Goal: Communication & Community: Answer question/provide support

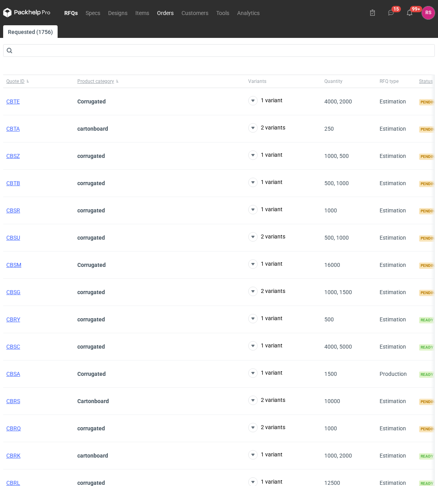
click at [165, 10] on link "Orders" at bounding box center [165, 12] width 24 height 9
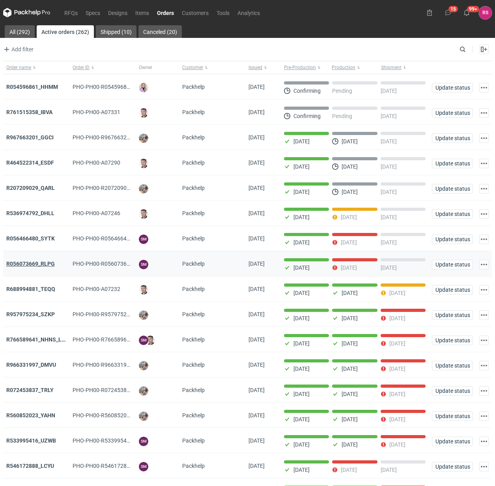
click at [36, 261] on strong "R056073669_RLPG" at bounding box center [30, 263] width 49 height 6
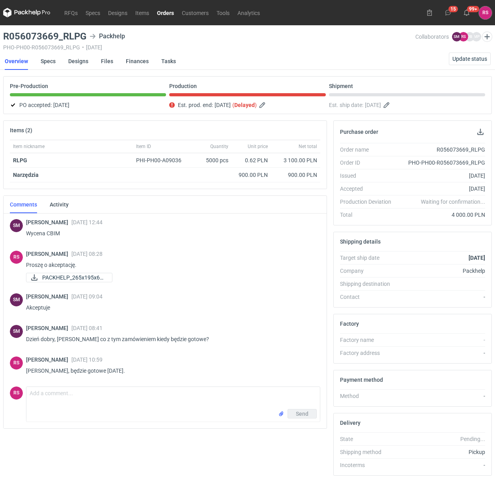
click at [265, 274] on div "PACKHELP_265x195x60 ..." at bounding box center [170, 277] width 288 height 9
click at [72, 14] on link "RFQs" at bounding box center [70, 12] width 21 height 9
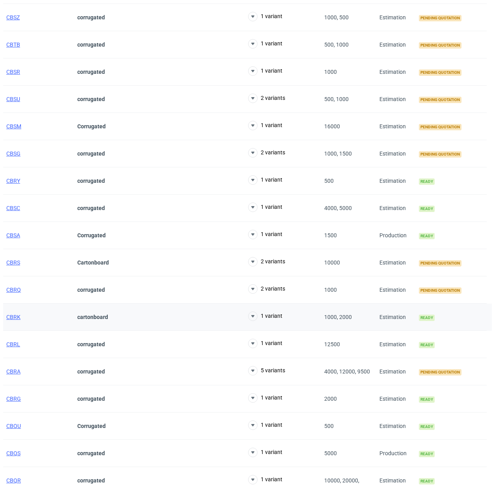
scroll to position [197, 0]
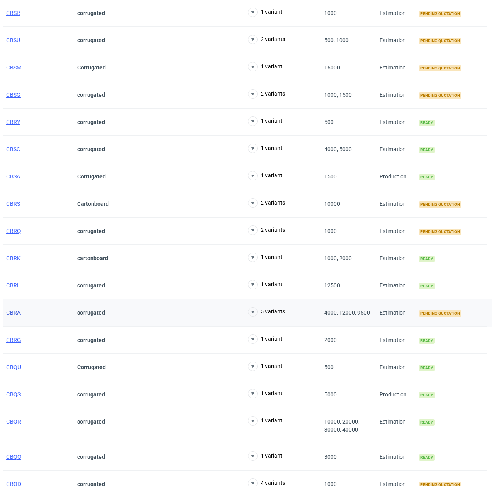
click at [16, 314] on span "CBRA" at bounding box center [13, 312] width 14 height 6
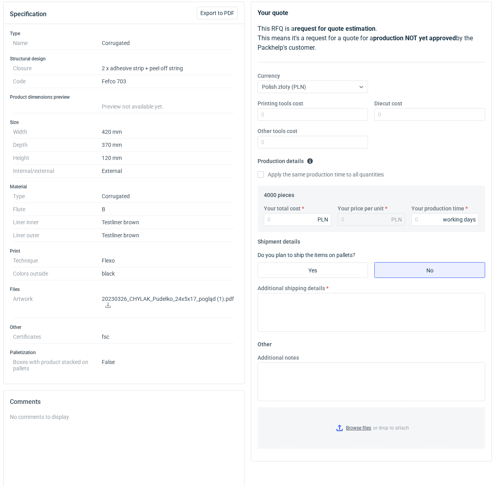
scroll to position [184, 0]
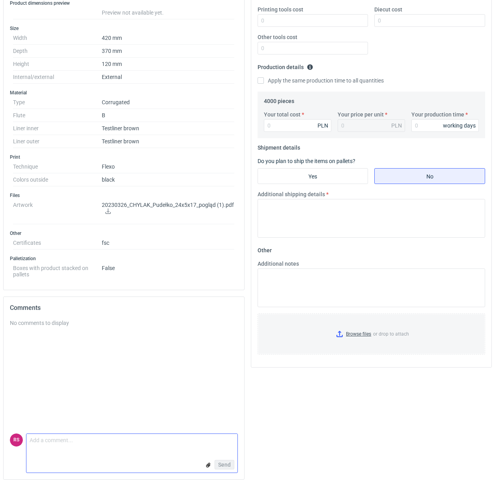
click at [100, 441] on textarea "Comment message" at bounding box center [131, 442] width 211 height 17
paste textarea "w specyfikacji jest pasek zr + kl x2, a na rysunku x1, czego się mam trzymać pr…"
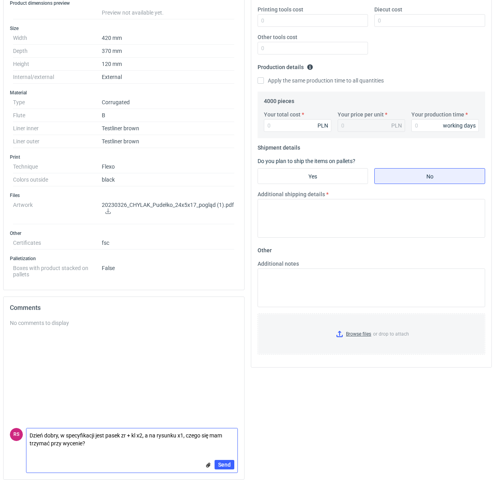
click at [225, 435] on textarea "Dzień dobry, w specyfikacji jest pasek zr + kl x2, a na rysunku x1, czego się m…" at bounding box center [131, 439] width 211 height 22
click at [188, 435] on textarea "Dzień dobry, w specyfikacji jest pasek zr + kl x2, a na rysunku x1, czego się m…" at bounding box center [131, 439] width 211 height 22
click at [136, 446] on textarea "Dzień dobry, w specyfikacji jest pasek zr + kl x2, a na rysunku x1. Czego się m…" at bounding box center [131, 439] width 211 height 22
click at [190, 435] on textarea "Dzień dobry, w specyfikacji jest pasek zr + kl x2, a na rysunku x1. Czego się m…" at bounding box center [131, 439] width 211 height 22
type textarea "Dzień dobry, w specyfikacji jest pasek zr + kl x2, a na rysunku x1. Czego się m…"
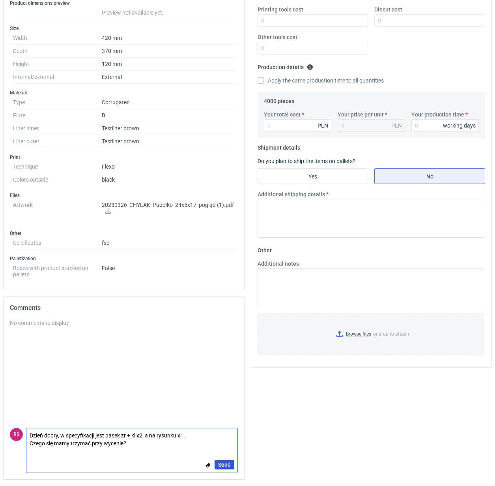
click at [223, 462] on span "Send" at bounding box center [224, 465] width 13 height 6
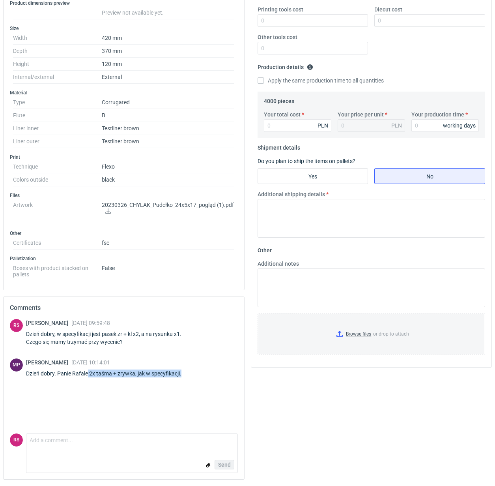
drag, startPoint x: 90, startPoint y: 371, endPoint x: 202, endPoint y: 373, distance: 112.5
click at [202, 373] on div "MP [PERSON_NAME] [DATE] 10:14:01 Dzień dobry. Panie Rafale 2x taśma + zrywka, j…" at bounding box center [124, 369] width 228 height 22
copy div "2x taśma + zrywka, jak w specyfikacji."
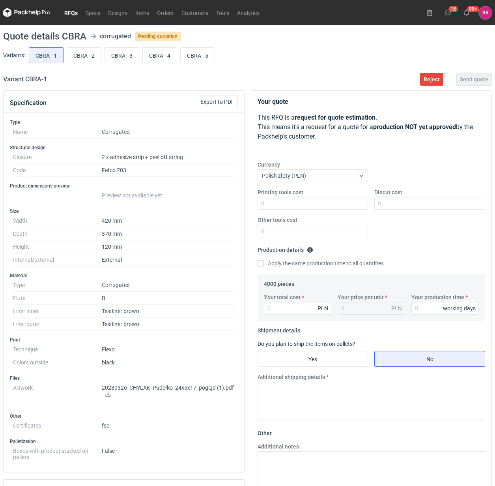
click at [72, 12] on link "RFQs" at bounding box center [70, 12] width 21 height 9
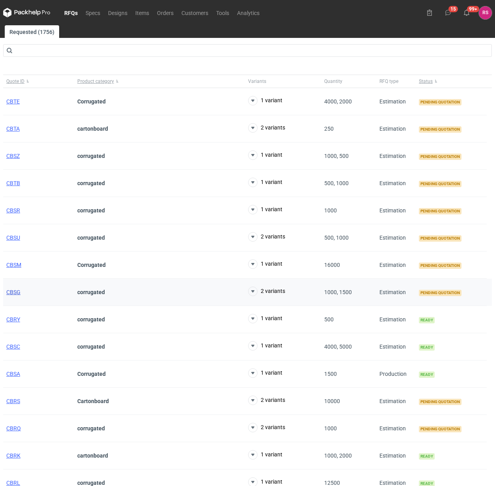
click at [15, 294] on span "CBSG" at bounding box center [13, 292] width 14 height 6
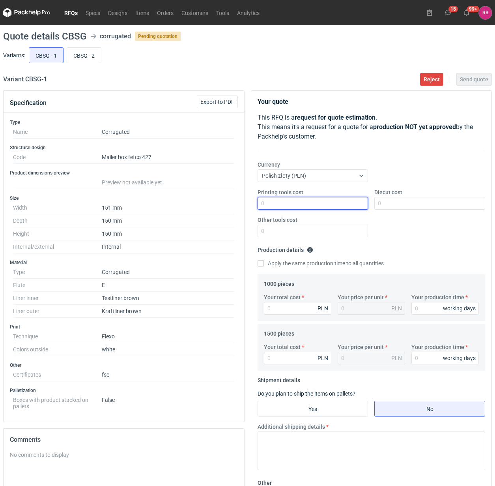
click at [318, 204] on input "Printing tools cost" at bounding box center [313, 203] width 111 height 13
type input "550"
type input "500"
click at [258, 260] on input "Apply the same production time to all quantities" at bounding box center [261, 263] width 6 height 6
checkbox input "true"
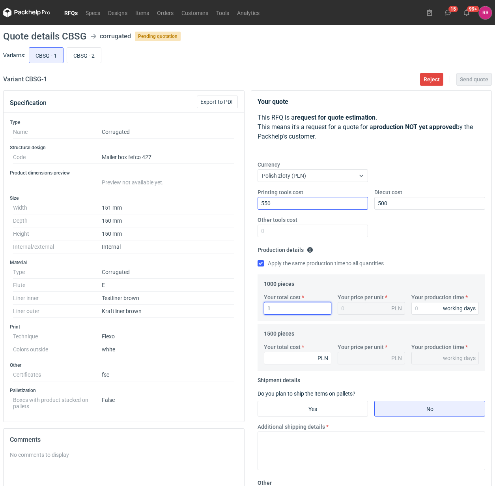
type input "15"
type input "0.02"
type input "1550"
type input "1.55"
type input "1550"
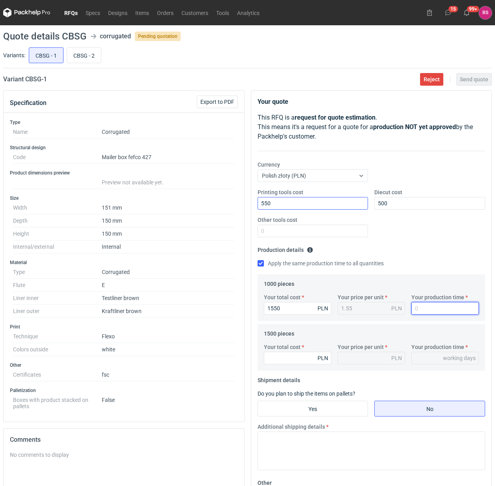
type input "1"
type input "15"
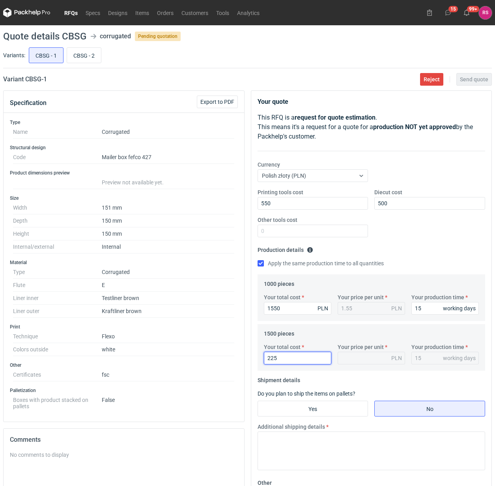
type input "2250"
type input "1.5"
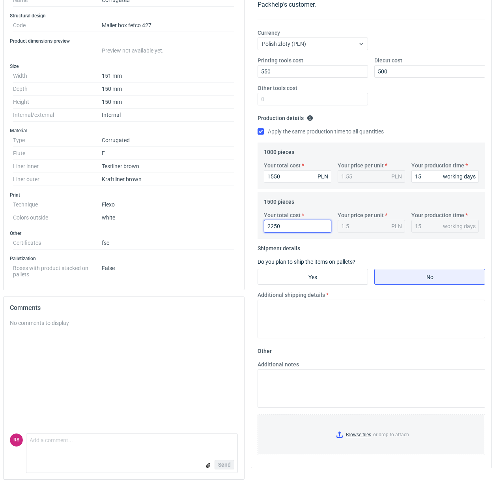
scroll to position [133, 0]
type input "2250"
click at [318, 278] on input "Yes" at bounding box center [313, 276] width 110 height 15
radio input "true"
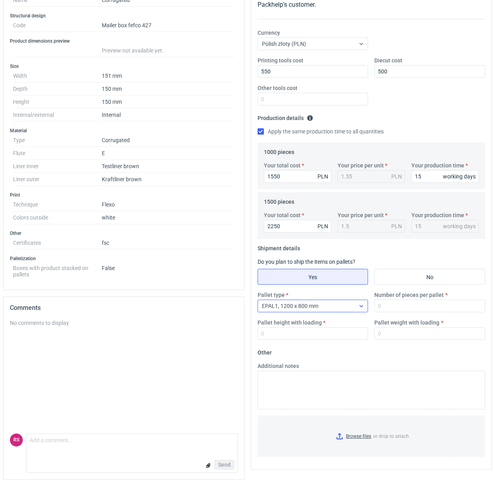
click at [318, 307] on div "EPAL1, 1200 x 800 mm" at bounding box center [306, 305] width 97 height 11
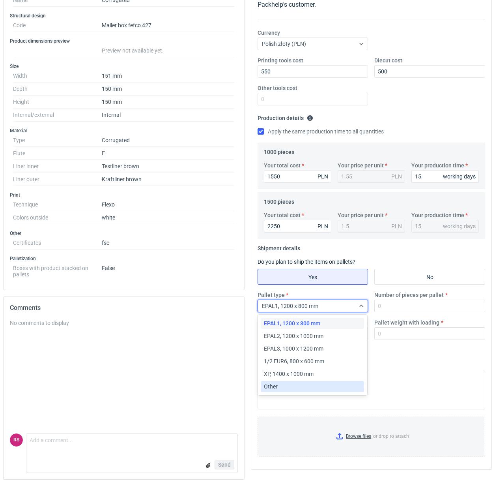
click at [291, 388] on div "Other" at bounding box center [312, 386] width 97 height 8
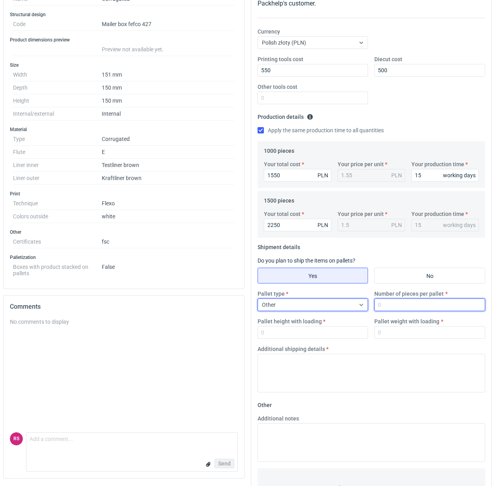
click at [318, 305] on input "Number of pieces per pallet" at bounding box center [429, 304] width 111 height 13
type input "1500"
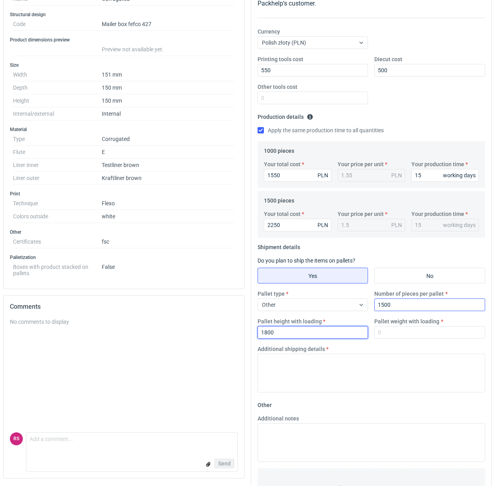
type input "1800"
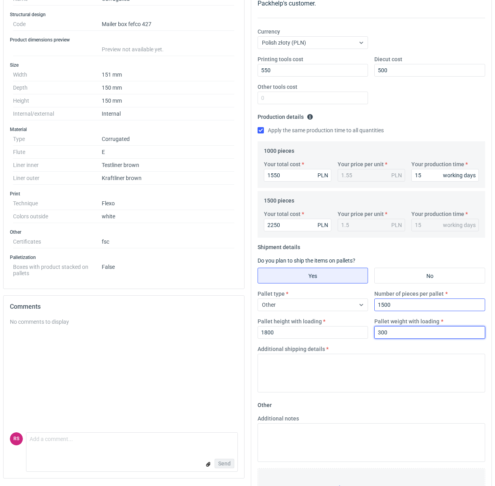
type input "300"
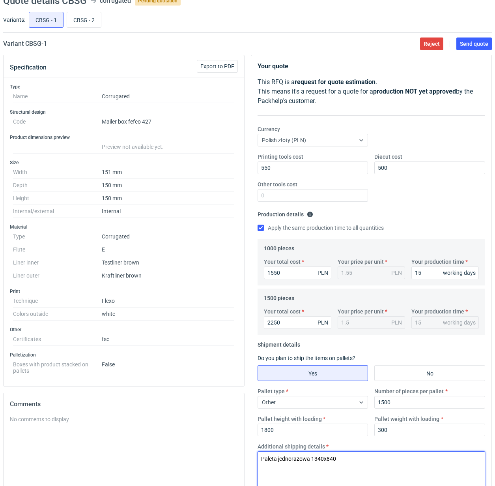
scroll to position [34, 0]
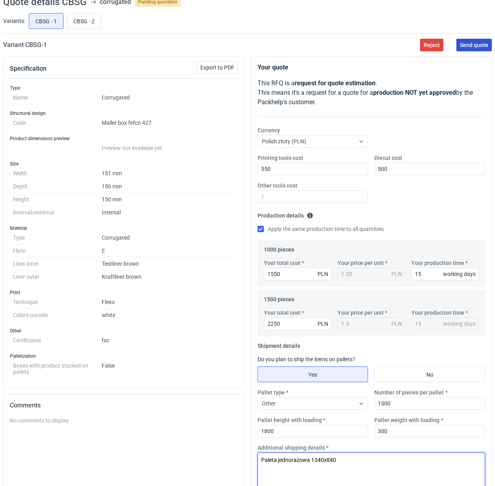
type textarea "Paleta jednorazowa 1340x840"
click at [318, 46] on span "Send quote" at bounding box center [474, 45] width 28 height 6
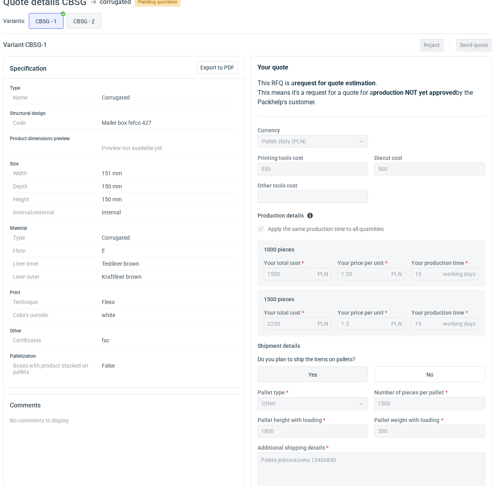
click at [88, 24] on input "CBSG - 2" at bounding box center [84, 20] width 34 height 15
radio input "true"
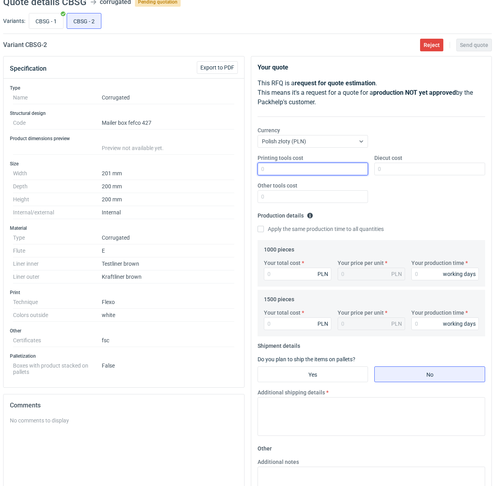
click at [318, 171] on input "Printing tools cost" at bounding box center [313, 169] width 111 height 13
type input "1000"
type input "600"
click at [258, 226] on input "Apply the same production time to all quantities" at bounding box center [261, 229] width 6 height 6
checkbox input "true"
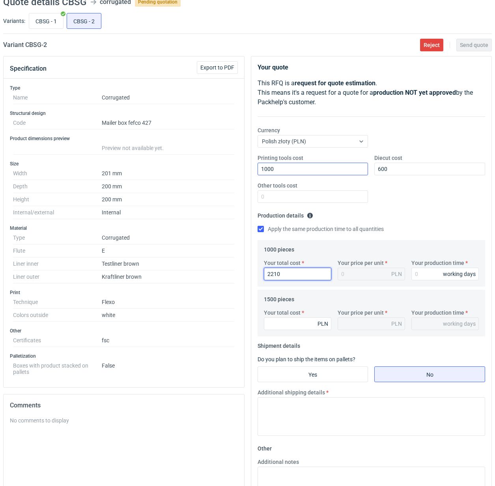
type input "2210"
type input "2.21"
type input "1"
type input "15"
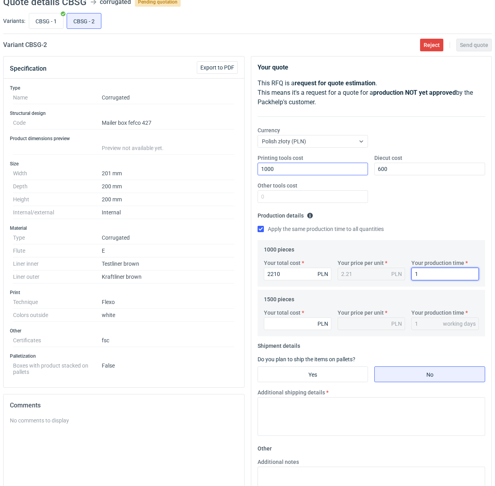
type input "15"
type input "3180"
type input "2.12"
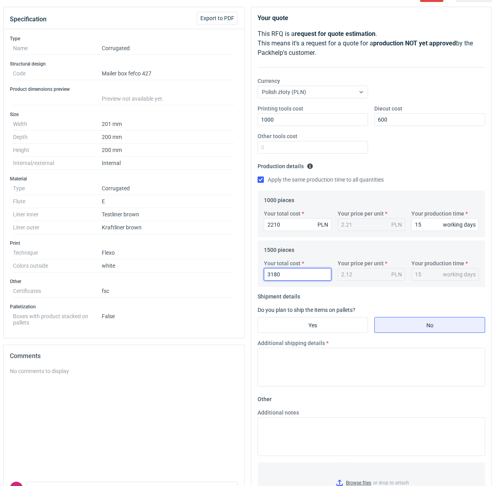
scroll to position [133, 0]
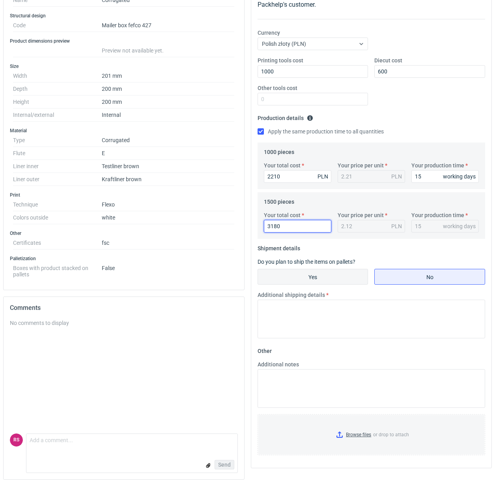
type input "3180"
click at [316, 275] on input "Yes" at bounding box center [313, 276] width 110 height 15
radio input "true"
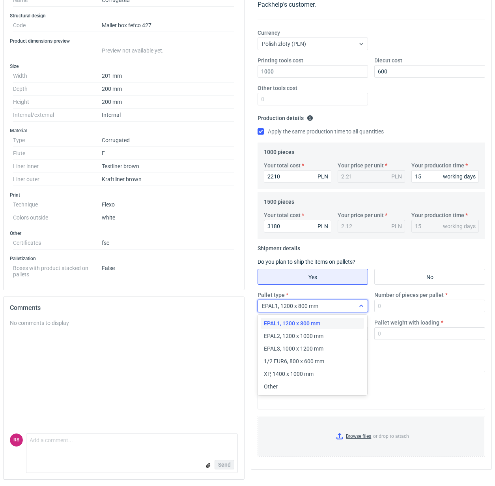
click at [318, 305] on icon at bounding box center [361, 306] width 6 height 6
click at [285, 386] on div "Other" at bounding box center [312, 386] width 97 height 8
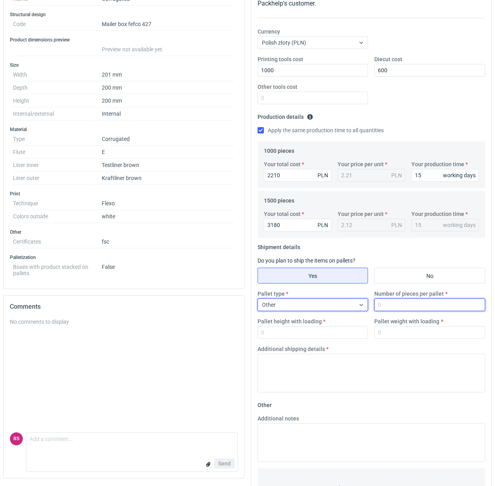
click at [318, 302] on input "Number of pieces per pallet" at bounding box center [429, 304] width 111 height 13
type input "1000"
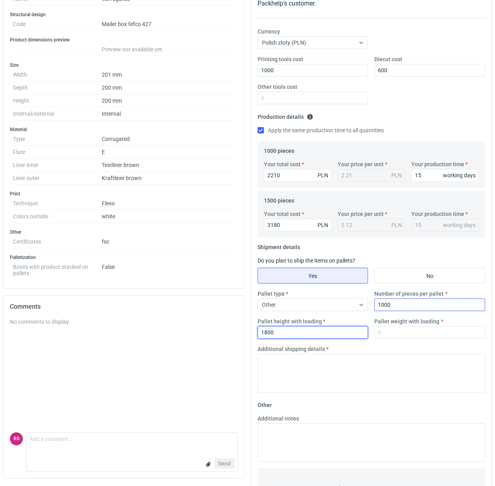
type input "1800"
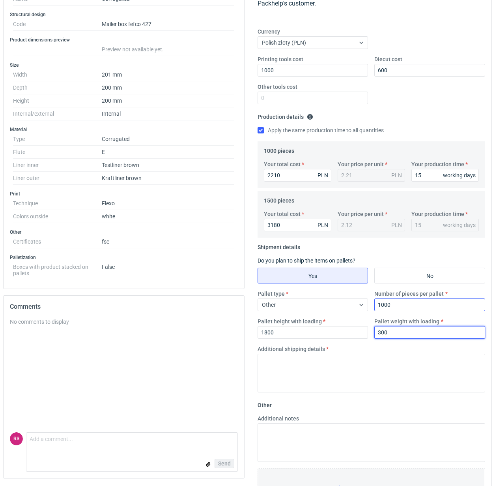
type input "300"
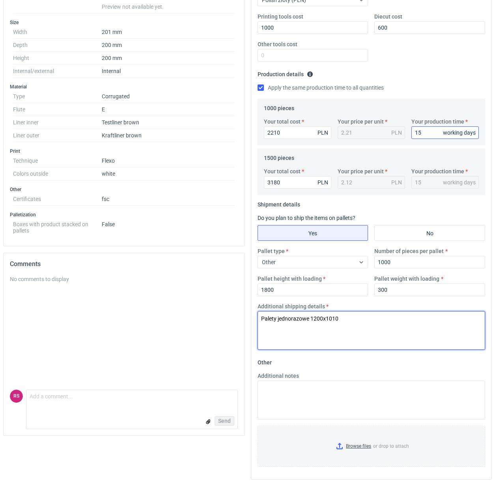
scroll to position [0, 0]
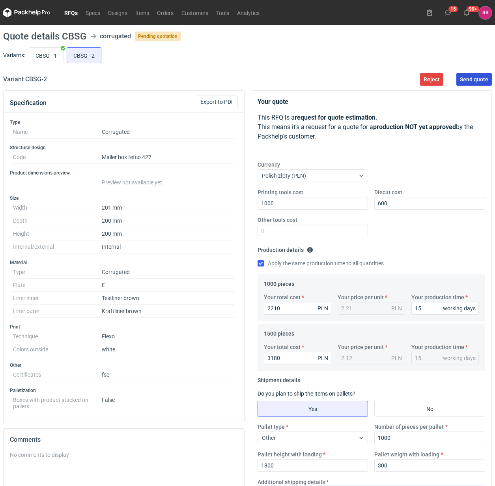
type textarea "Palety jednorazowe 1200x1010"
click at [318, 79] on span "Send quote" at bounding box center [474, 80] width 28 height 6
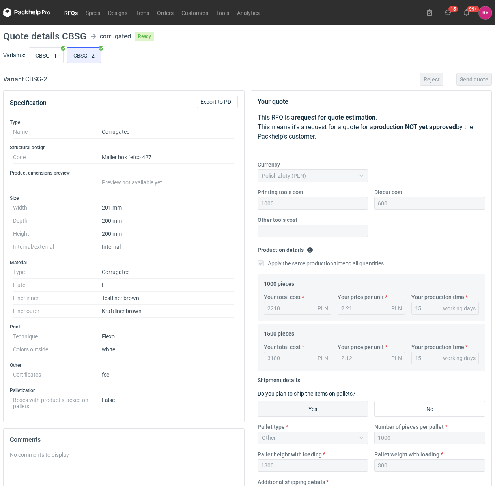
click at [71, 11] on link "RFQs" at bounding box center [70, 12] width 21 height 9
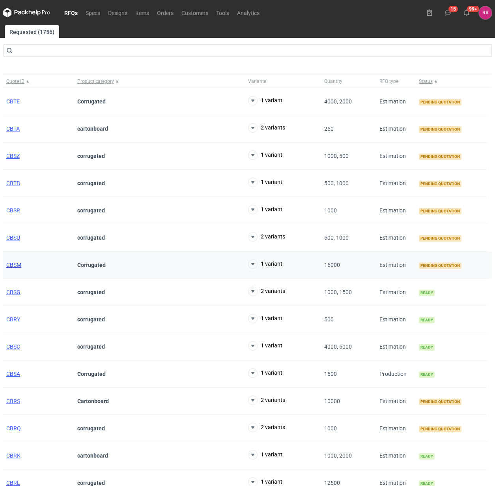
click at [16, 266] on span "CBSM" at bounding box center [13, 265] width 15 height 6
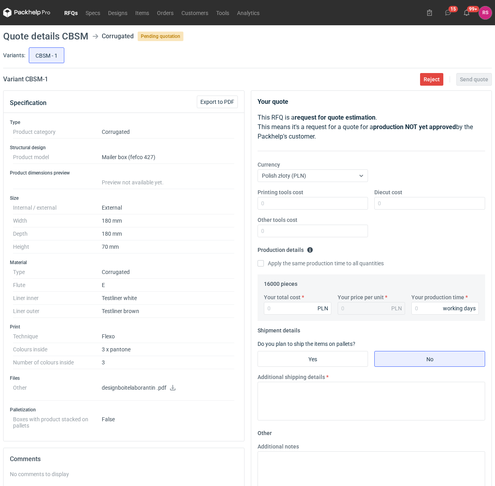
click at [73, 12] on link "RFQs" at bounding box center [70, 12] width 21 height 9
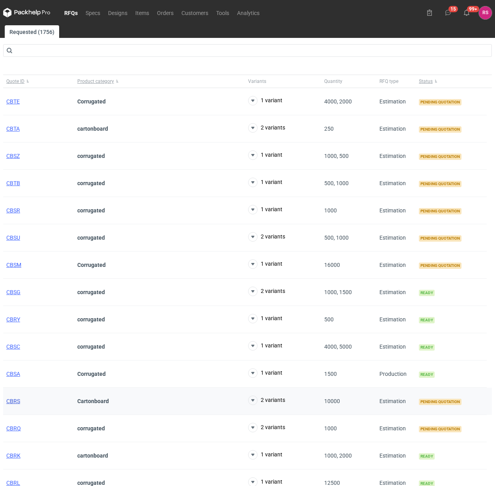
click at [17, 401] on span "CBRS" at bounding box center [13, 401] width 14 height 6
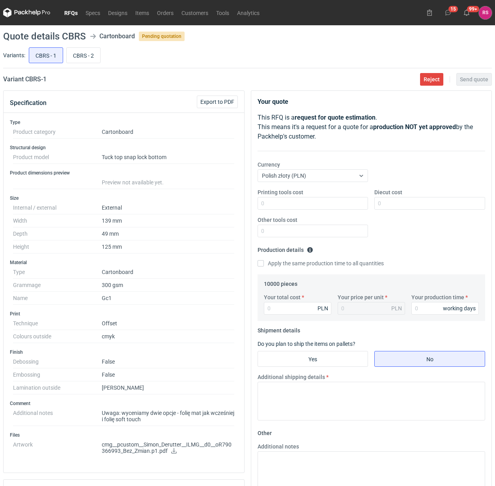
click at [74, 11] on link "RFQs" at bounding box center [70, 12] width 21 height 9
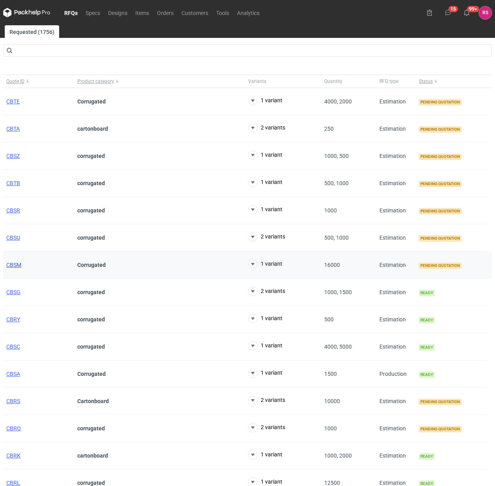
click at [14, 266] on span "CBSM" at bounding box center [13, 265] width 15 height 6
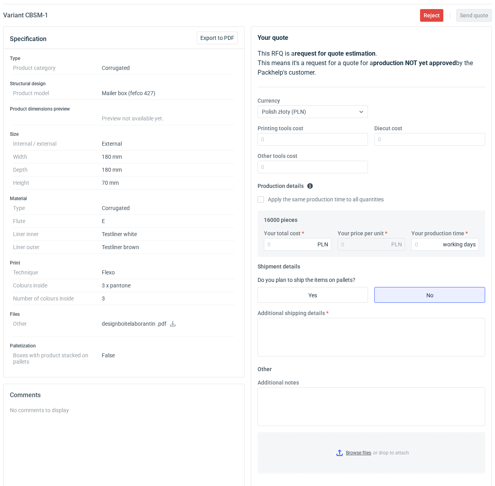
scroll to position [152, 0]
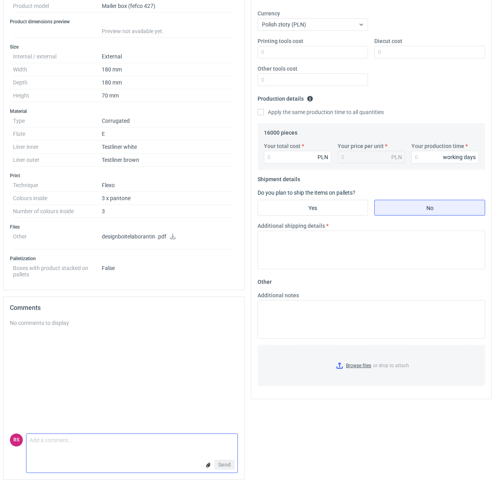
click at [95, 440] on textarea "Comment message" at bounding box center [131, 442] width 211 height 17
click at [95, 440] on textarea "Dzień dobry" at bounding box center [131, 442] width 211 height 17
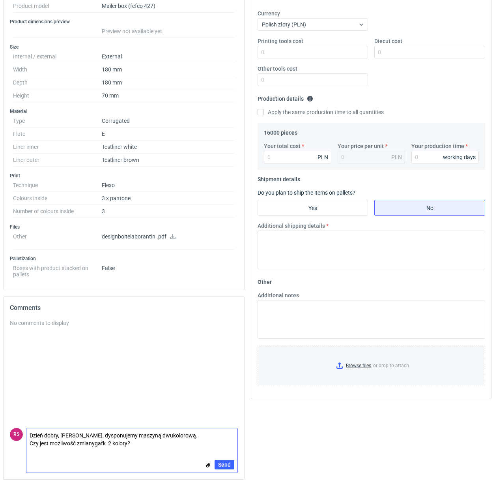
click at [99, 445] on textarea "Dzień dobry, [PERSON_NAME], dysponujemy maszyną dwukolorową. Czy jest możliwość…" at bounding box center [131, 439] width 211 height 22
click at [101, 446] on textarea "Dzień dobry, [PERSON_NAME], dysponujemy maszyną dwukolorową. Czy jest możliwość…" at bounding box center [131, 439] width 211 height 22
click at [110, 442] on textarea "Dzień dobry, [PERSON_NAME], dysponujemy maszyną dwukolorową. Czy jest możliwość…" at bounding box center [131, 439] width 211 height 22
type textarea "Dzień dobry, [PERSON_NAME], dysponujemy maszyną dwukolorową. Czy jest możliwość…"
click at [224, 462] on span "Send" at bounding box center [224, 465] width 13 height 6
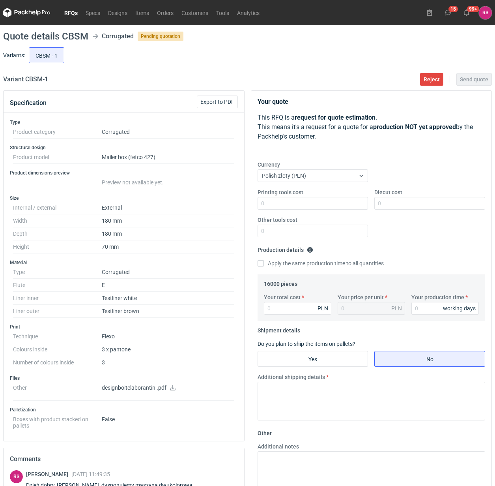
click at [74, 13] on link "RFQs" at bounding box center [70, 12] width 21 height 9
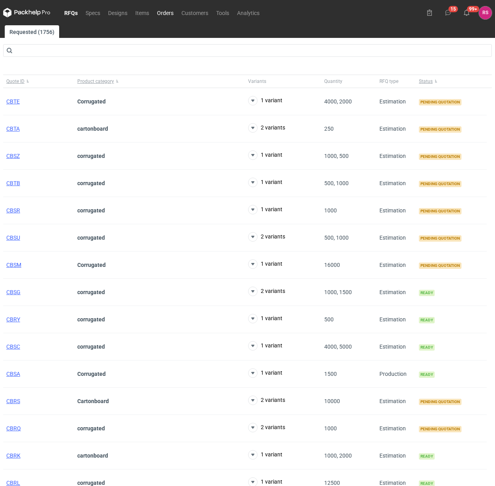
click at [169, 13] on link "Orders" at bounding box center [165, 12] width 24 height 9
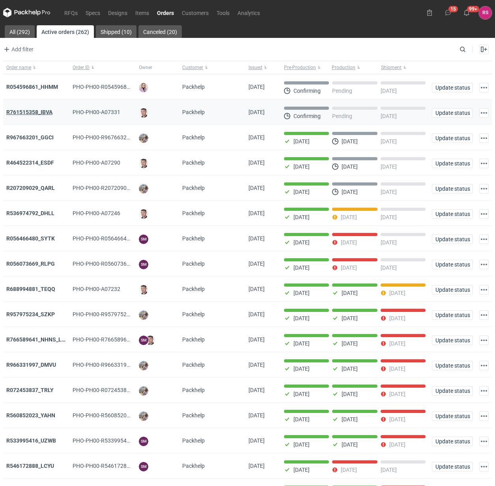
click at [24, 111] on strong "R761515358_IBVA" at bounding box center [29, 112] width 46 height 6
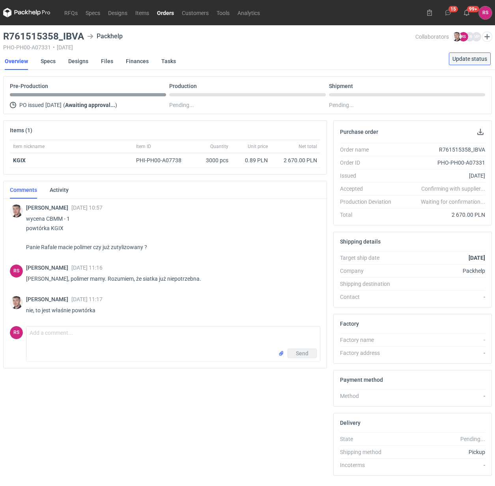
click at [318, 60] on span "Update status" at bounding box center [470, 59] width 35 height 6
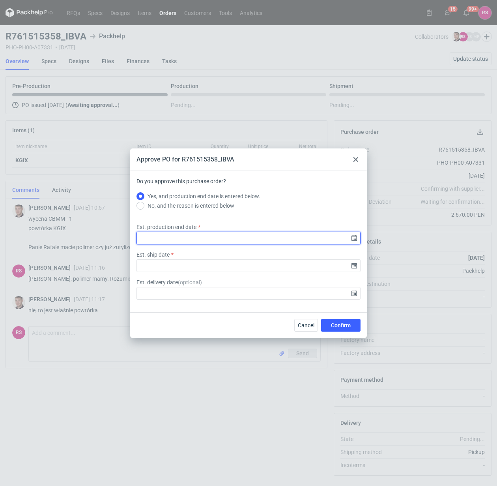
click at [318, 237] on input "Est. production end date" at bounding box center [249, 238] width 224 height 13
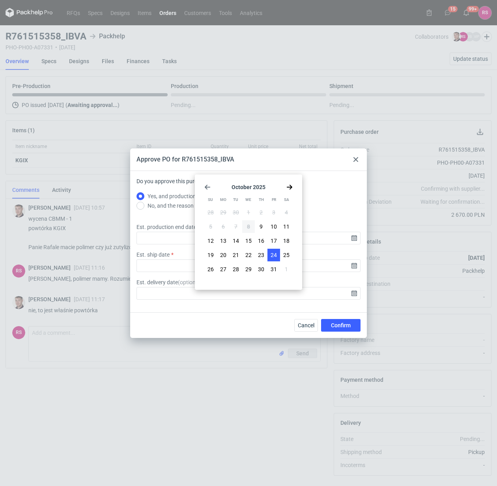
click at [273, 252] on span "24" at bounding box center [274, 255] width 6 height 8
type input "[DATE]"
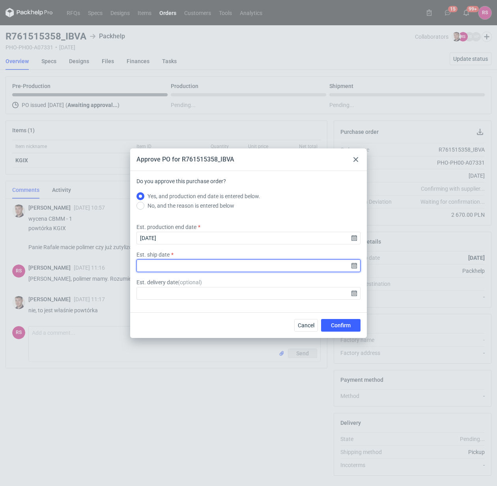
click at [318, 263] on input "Est. ship date" at bounding box center [249, 265] width 224 height 13
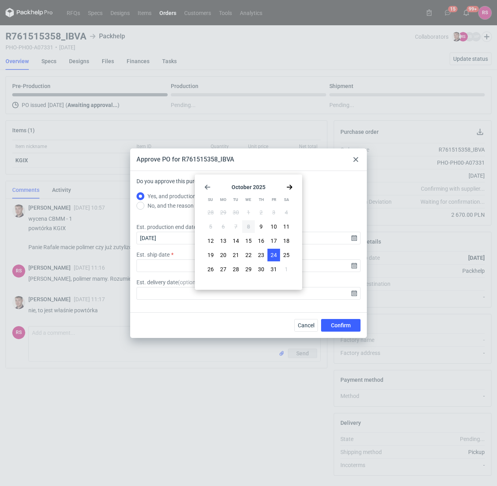
click at [270, 252] on button "24" at bounding box center [274, 255] width 13 height 13
type input "[DATE]"
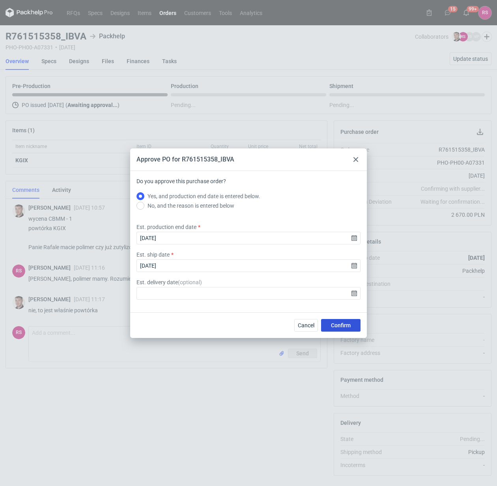
click at [318, 324] on span "Confirm" at bounding box center [341, 325] width 20 height 6
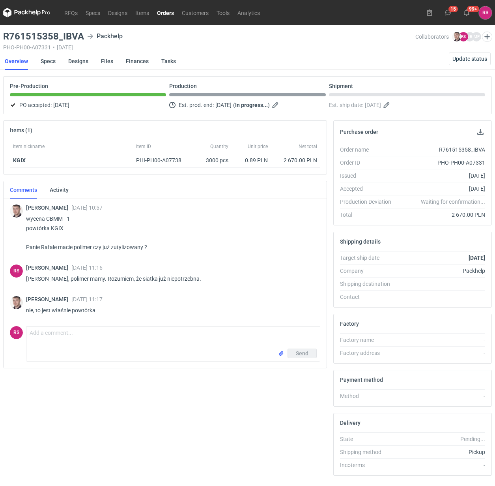
click at [165, 13] on link "Orders" at bounding box center [165, 12] width 25 height 9
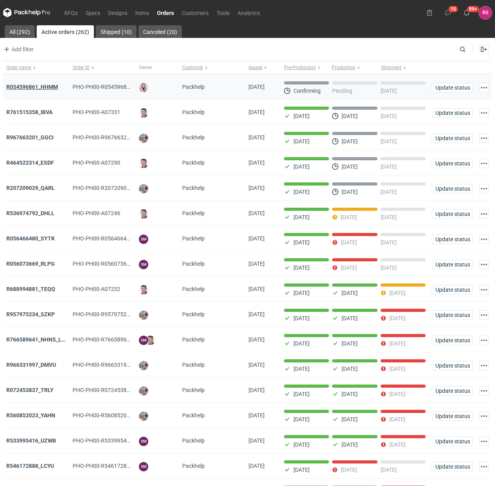
click at [34, 88] on strong "R054596861_HHMM" at bounding box center [32, 87] width 52 height 6
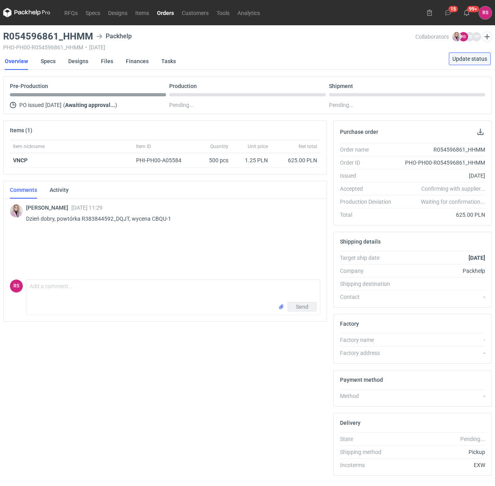
click at [318, 58] on span "Update status" at bounding box center [470, 59] width 35 height 6
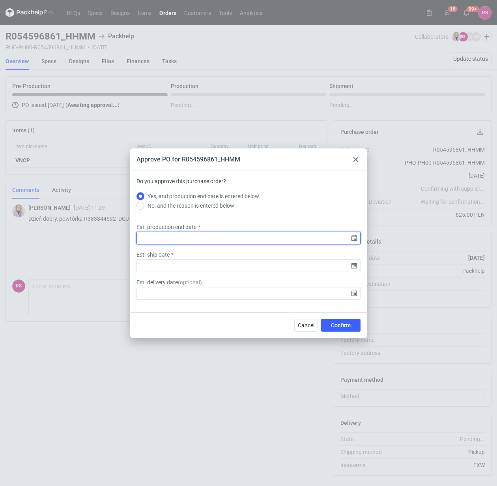
click at [318, 237] on input "Est. production end date" at bounding box center [249, 238] width 224 height 13
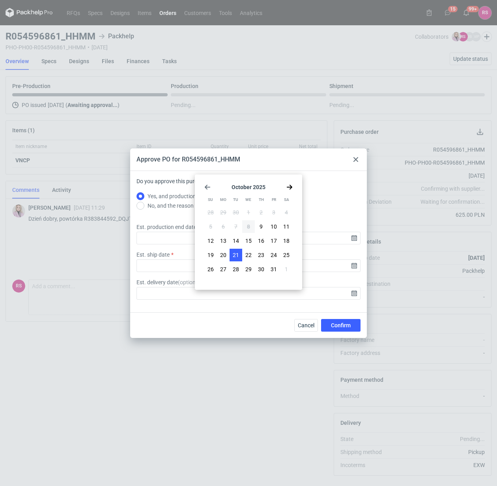
click at [234, 253] on span "21" at bounding box center [236, 255] width 6 height 8
type input "[DATE]"
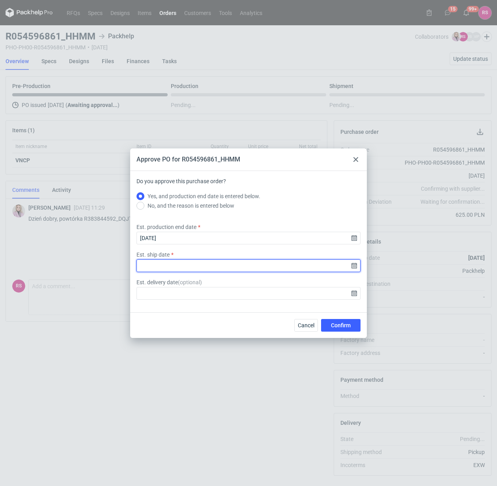
click at [318, 267] on input "Est. ship date" at bounding box center [249, 265] width 224 height 13
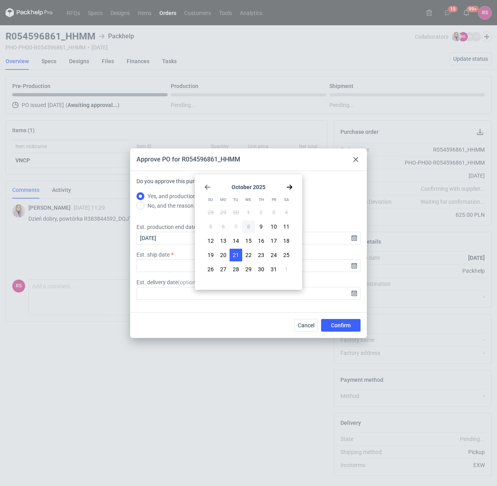
click at [236, 255] on span "21" at bounding box center [236, 255] width 6 height 8
type input "[DATE]"
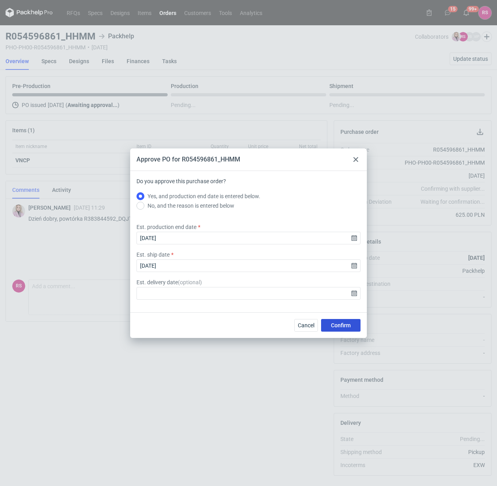
click at [318, 320] on button "Confirm" at bounding box center [340, 325] width 39 height 13
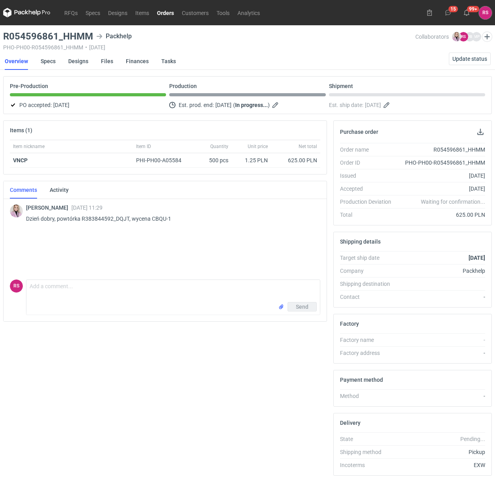
click at [168, 13] on link "Orders" at bounding box center [165, 12] width 25 height 9
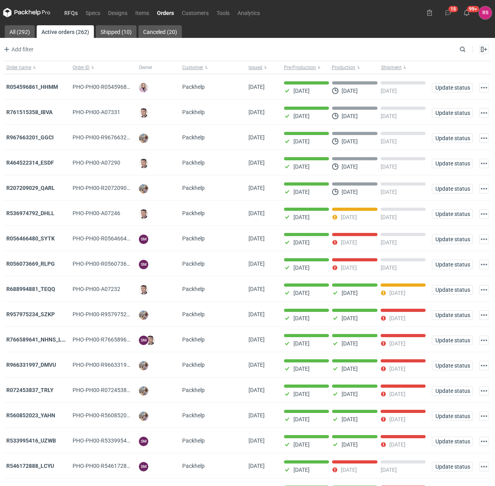
click at [72, 13] on link "RFQs" at bounding box center [70, 12] width 21 height 9
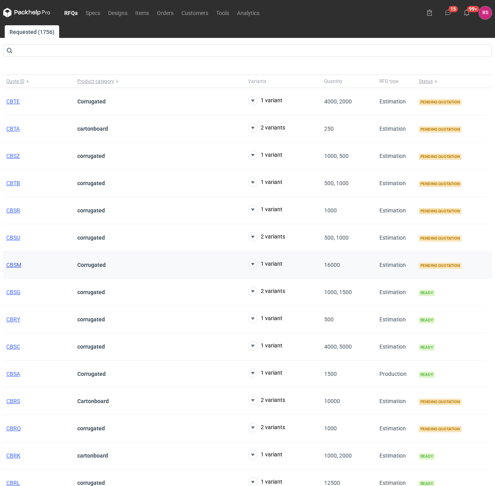
click at [15, 266] on span "CBSM" at bounding box center [13, 265] width 15 height 6
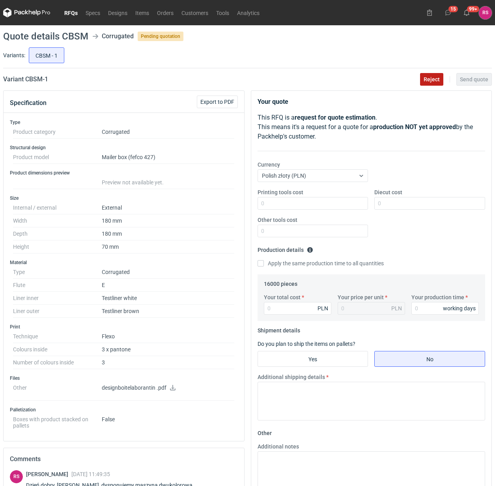
click at [318, 78] on span "Reject" at bounding box center [432, 80] width 16 height 6
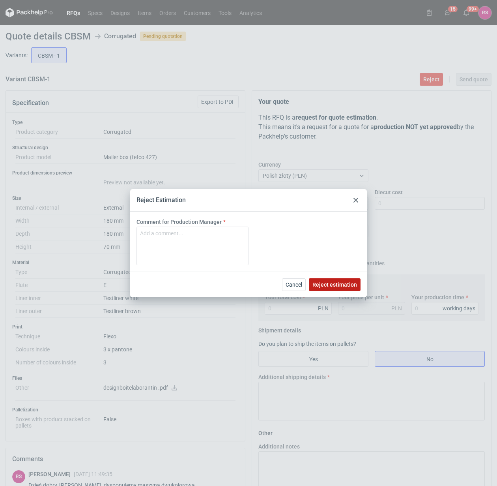
click at [318, 283] on span "Reject estimation" at bounding box center [335, 285] width 45 height 6
